Goal: Navigation & Orientation: Find specific page/section

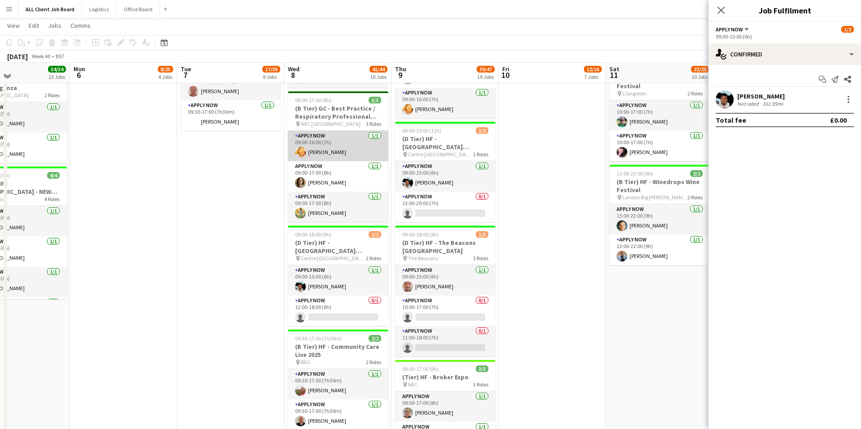
scroll to position [897, 0]
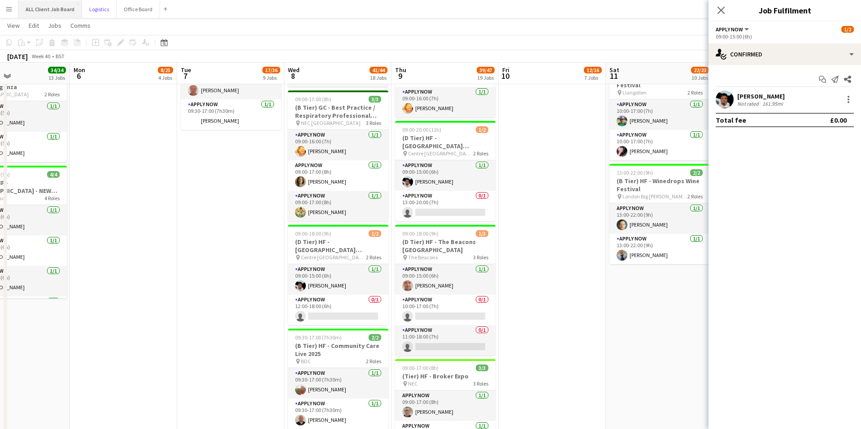
drag, startPoint x: 104, startPoint y: 8, endPoint x: 75, endPoint y: 8, distance: 28.7
click at [104, 8] on button "Logistics Close" at bounding box center [99, 8] width 35 height 17
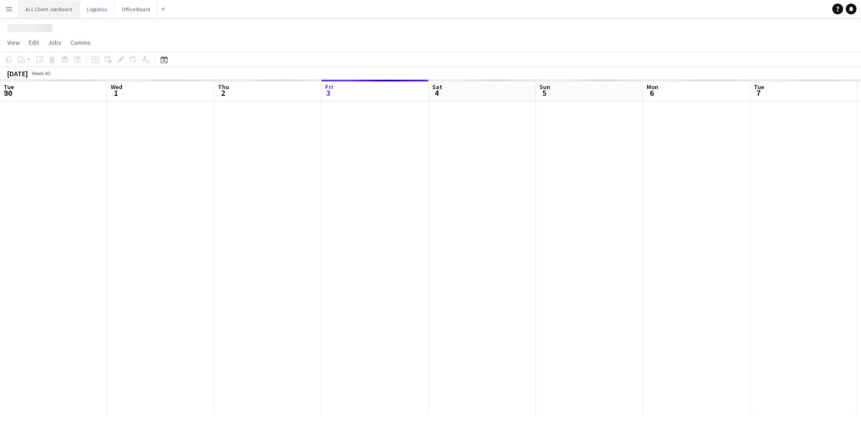
scroll to position [0, 214]
click at [69, 8] on button "ALL Client Job Board Close" at bounding box center [48, 8] width 61 height 17
click at [63, 9] on button "ALL Client Job Board Close" at bounding box center [48, 8] width 61 height 17
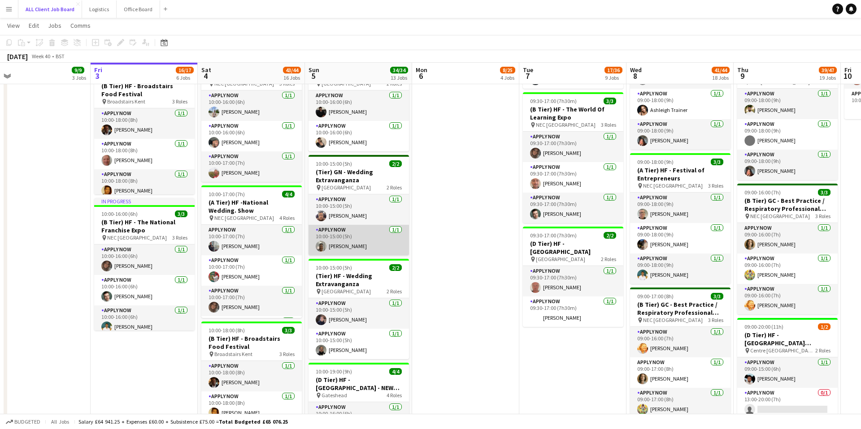
scroll to position [700, 0]
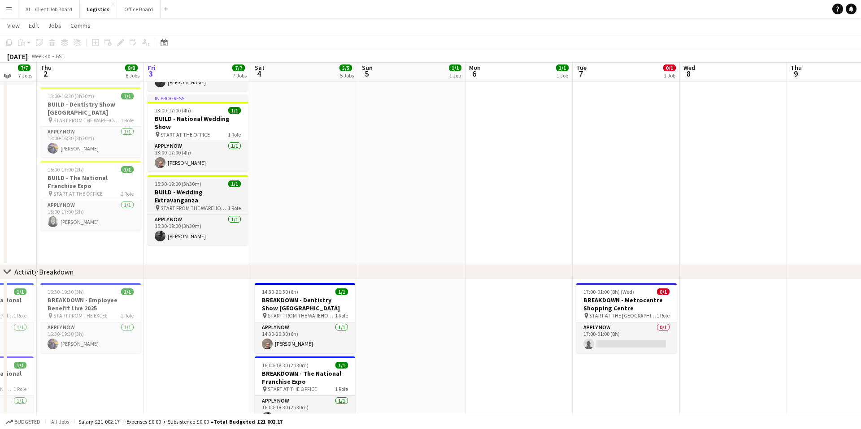
scroll to position [132, 0]
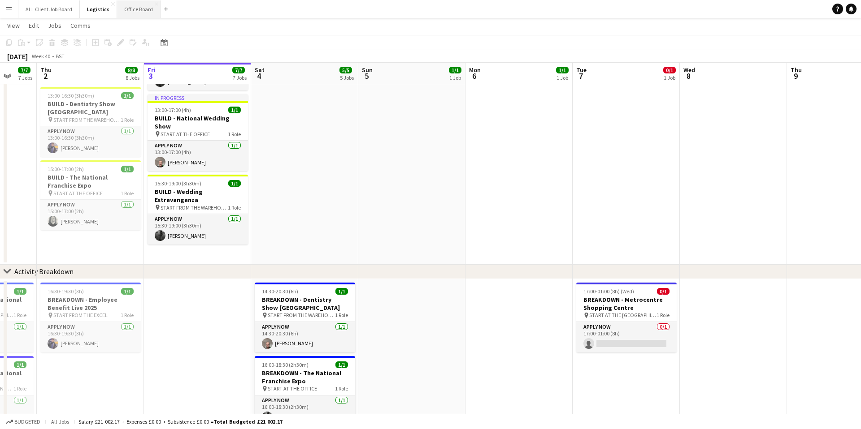
click at [134, 9] on button "Office Board Close" at bounding box center [138, 8] width 43 height 17
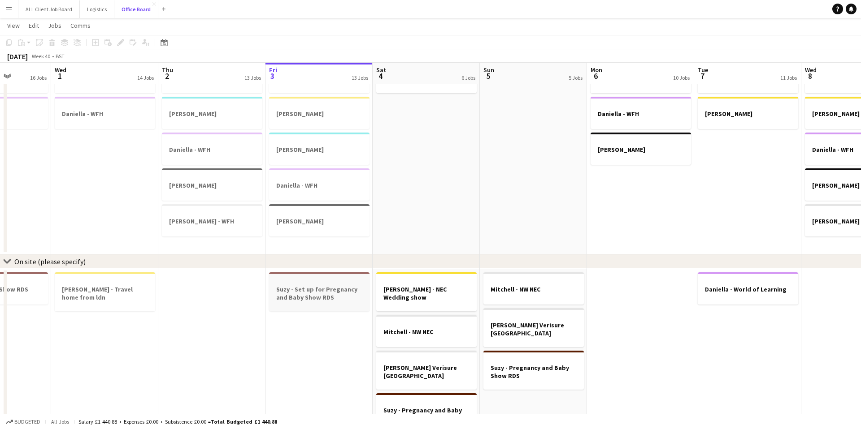
scroll to position [508, 0]
